Goal: Task Accomplishment & Management: Manage account settings

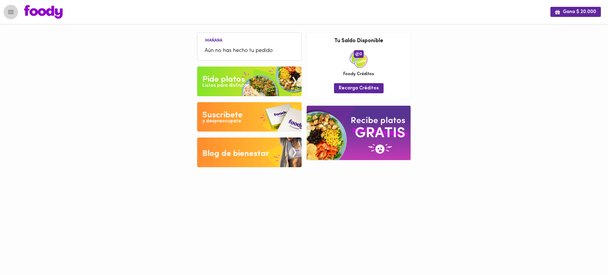
click at [8, 7] on button "Menu" at bounding box center [11, 12] width 15 height 15
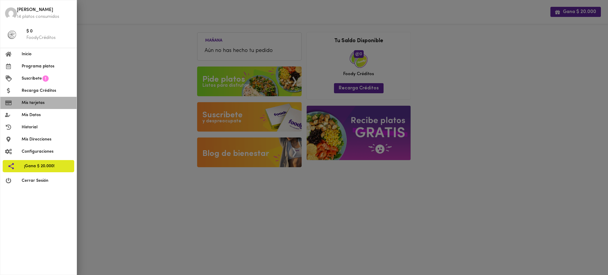
click at [45, 104] on span "Mis tarjetas" at bounding box center [47, 103] width 50 height 6
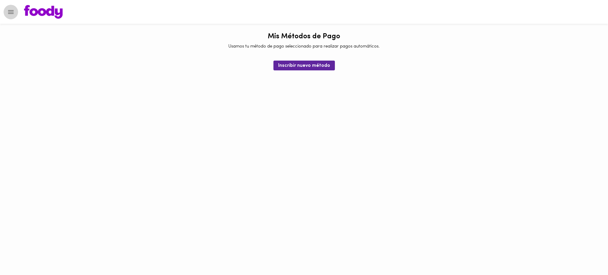
click at [9, 12] on icon "Menu" at bounding box center [10, 11] width 7 height 7
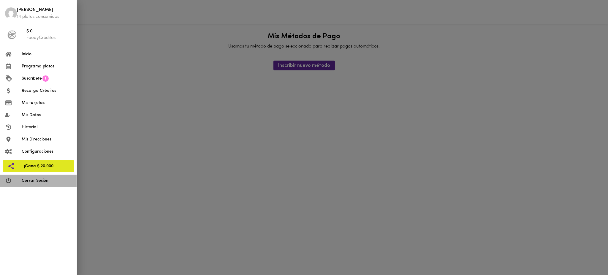
click at [49, 182] on span "Cerrar Sesión" at bounding box center [47, 181] width 50 height 6
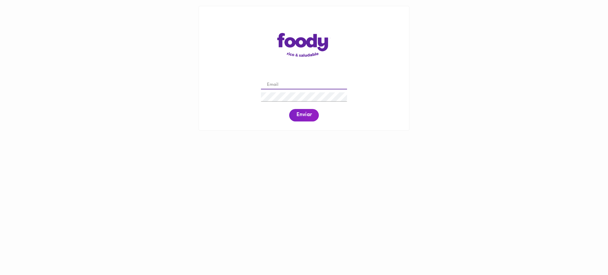
click at [301, 83] on input "email" at bounding box center [304, 84] width 86 height 9
paste input "[PERSON_NAME][EMAIL_ADDRESS][PERSON_NAME][DOMAIN_NAME]"
type input "[PERSON_NAME][EMAIL_ADDRESS][PERSON_NAME][DOMAIN_NAME]"
click at [306, 114] on span "Enviar" at bounding box center [303, 115] width 15 height 7
click at [301, 116] on span "Enviar" at bounding box center [303, 115] width 15 height 7
